Goal: Transaction & Acquisition: Purchase product/service

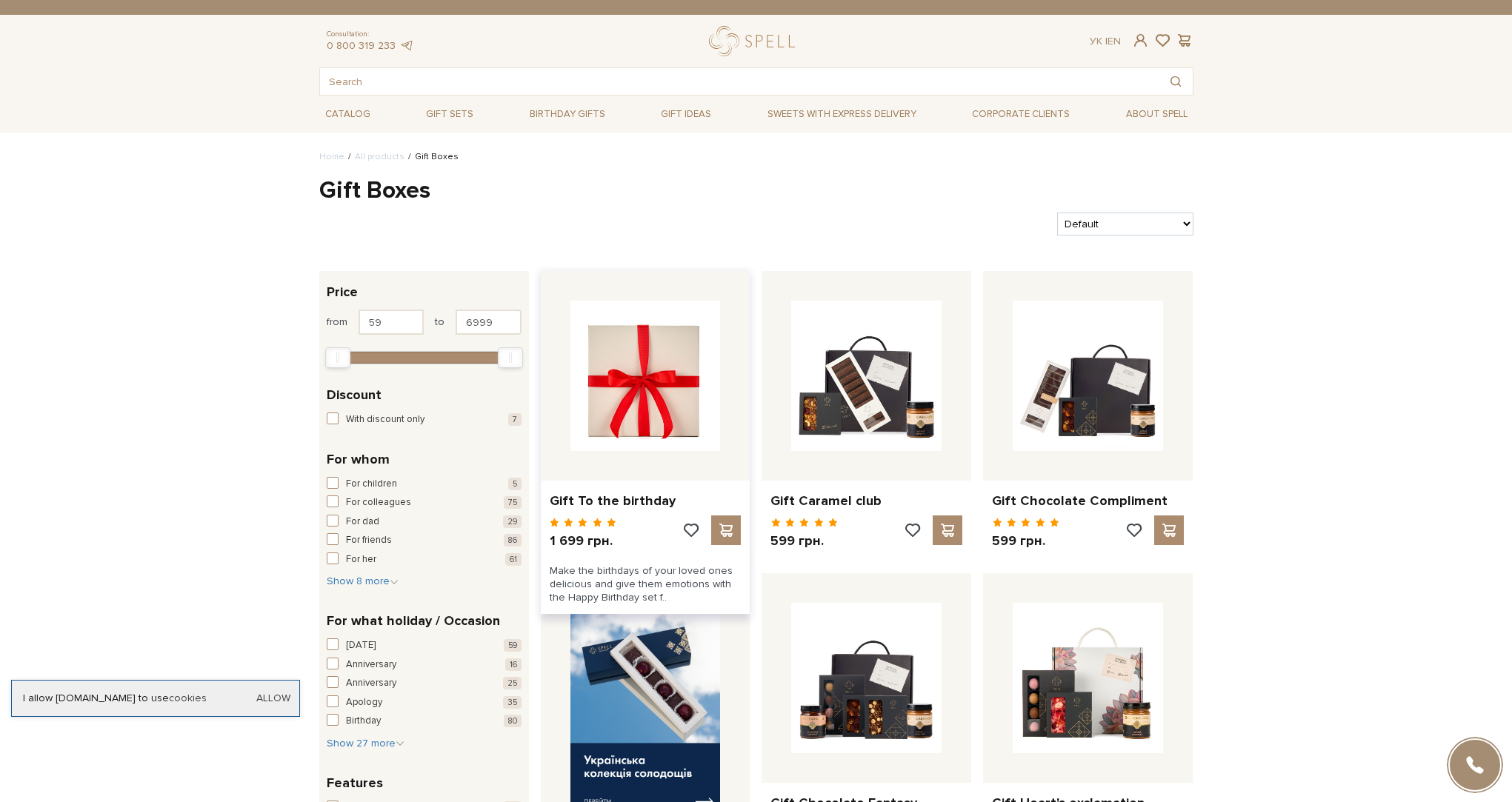
click at [631, 408] on img at bounding box center [645, 375] width 150 height 150
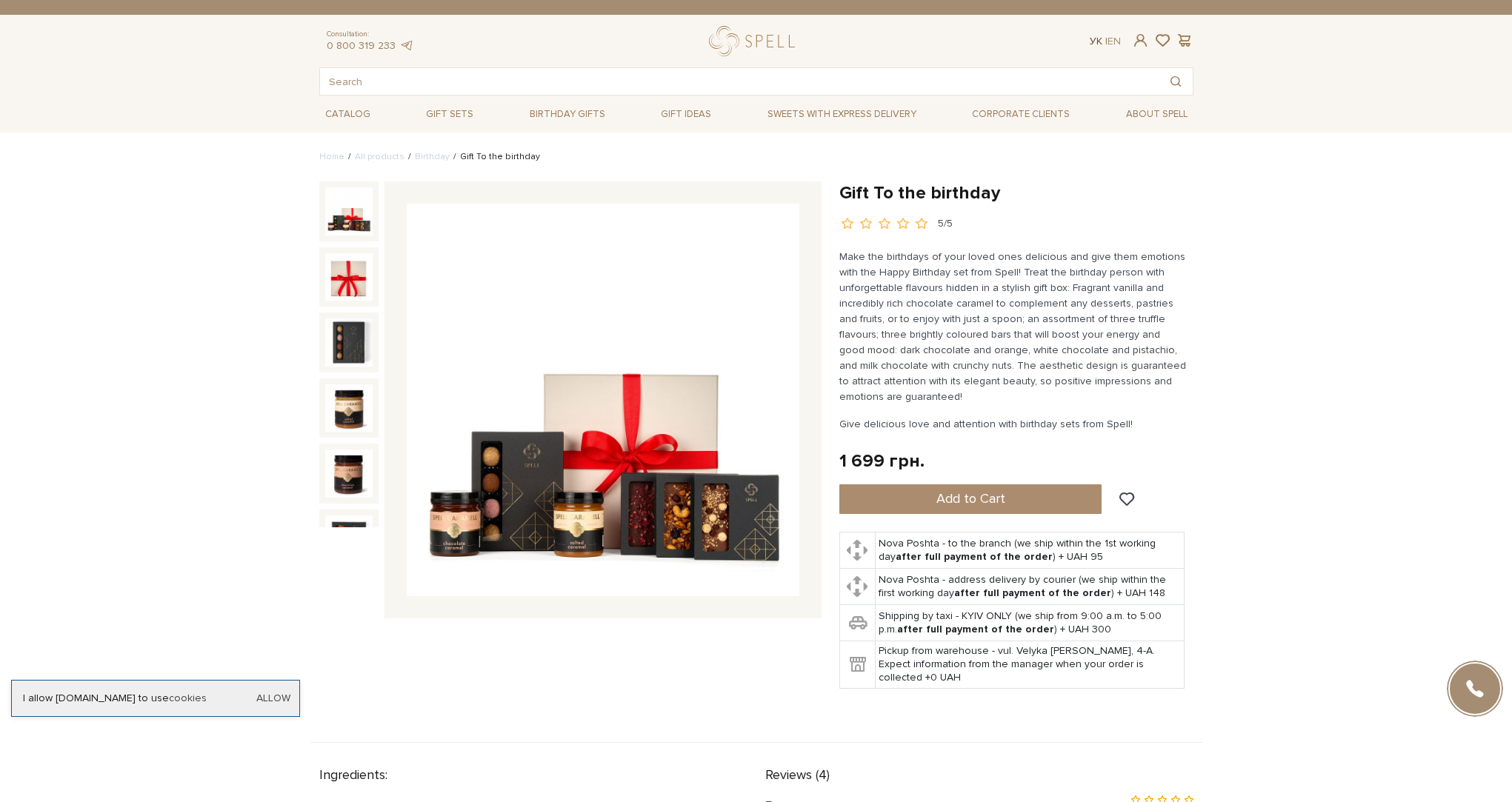
click at [1093, 41] on link "Ук" at bounding box center [1096, 41] width 13 height 13
